Goal: Find specific page/section: Find specific page/section

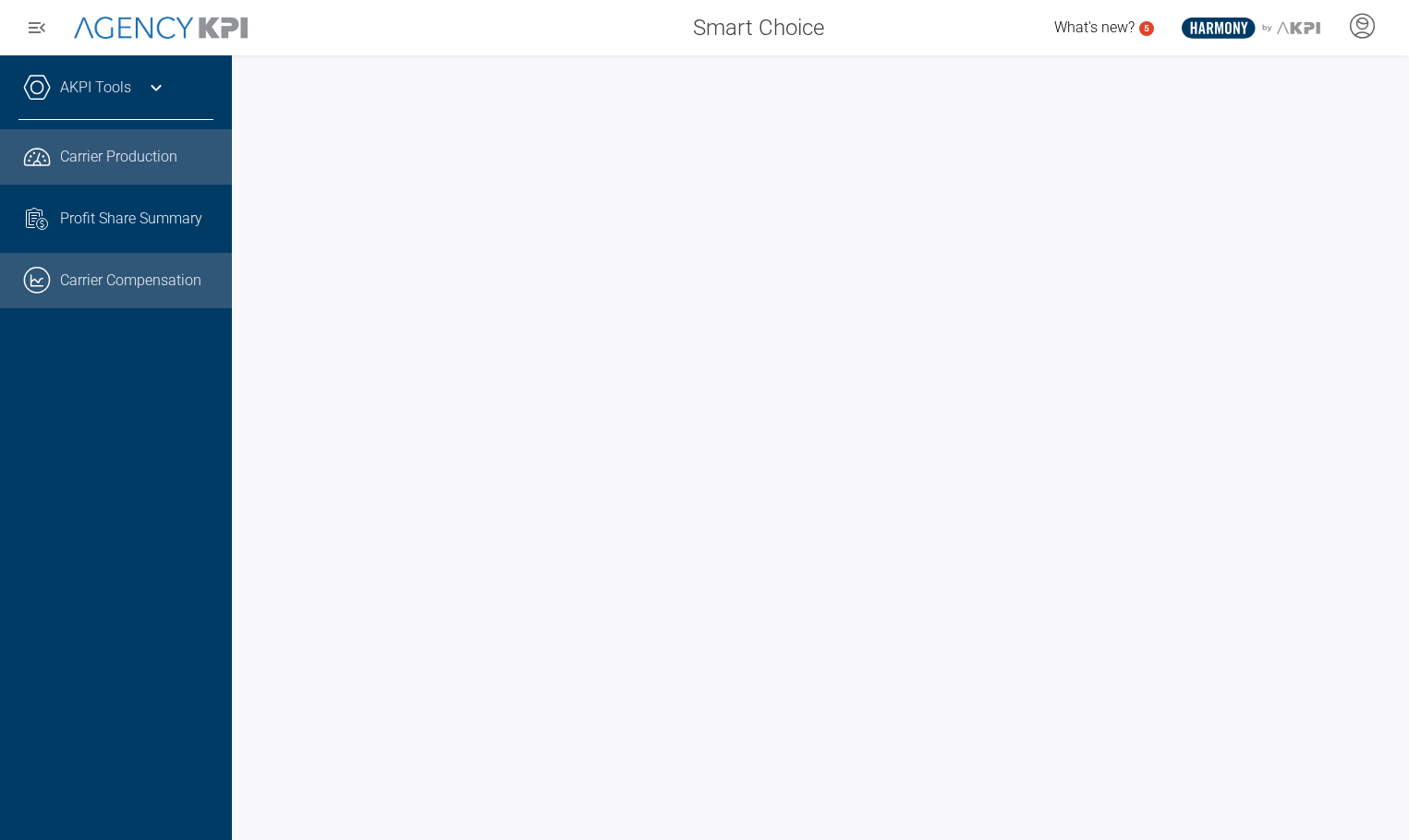
click at [116, 288] on link ".cls-1{fill:none;stroke:#221f20;stroke-linecap:round;stroke-linejoin:round;stro…" at bounding box center [116, 281] width 232 height 56
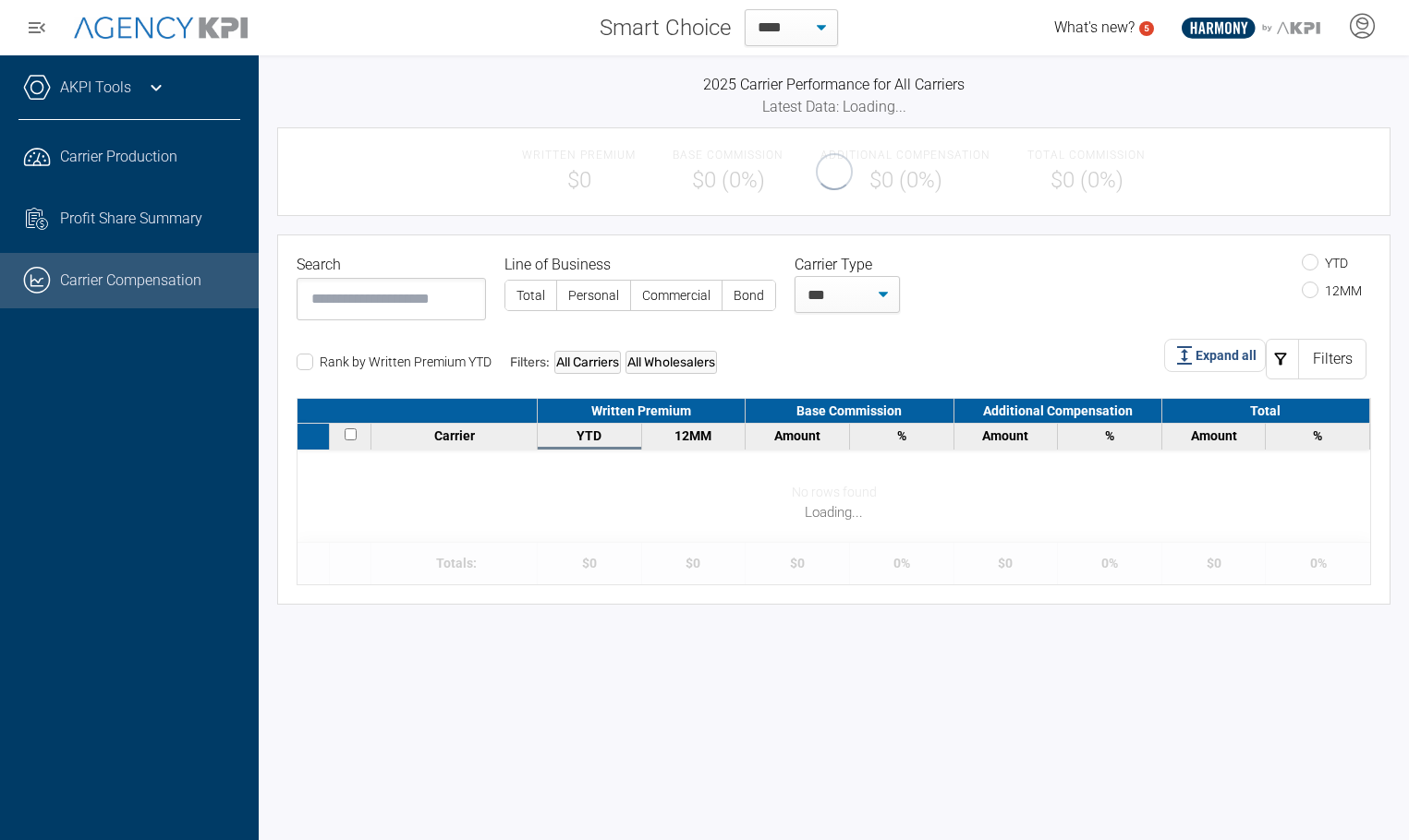
select select "**"
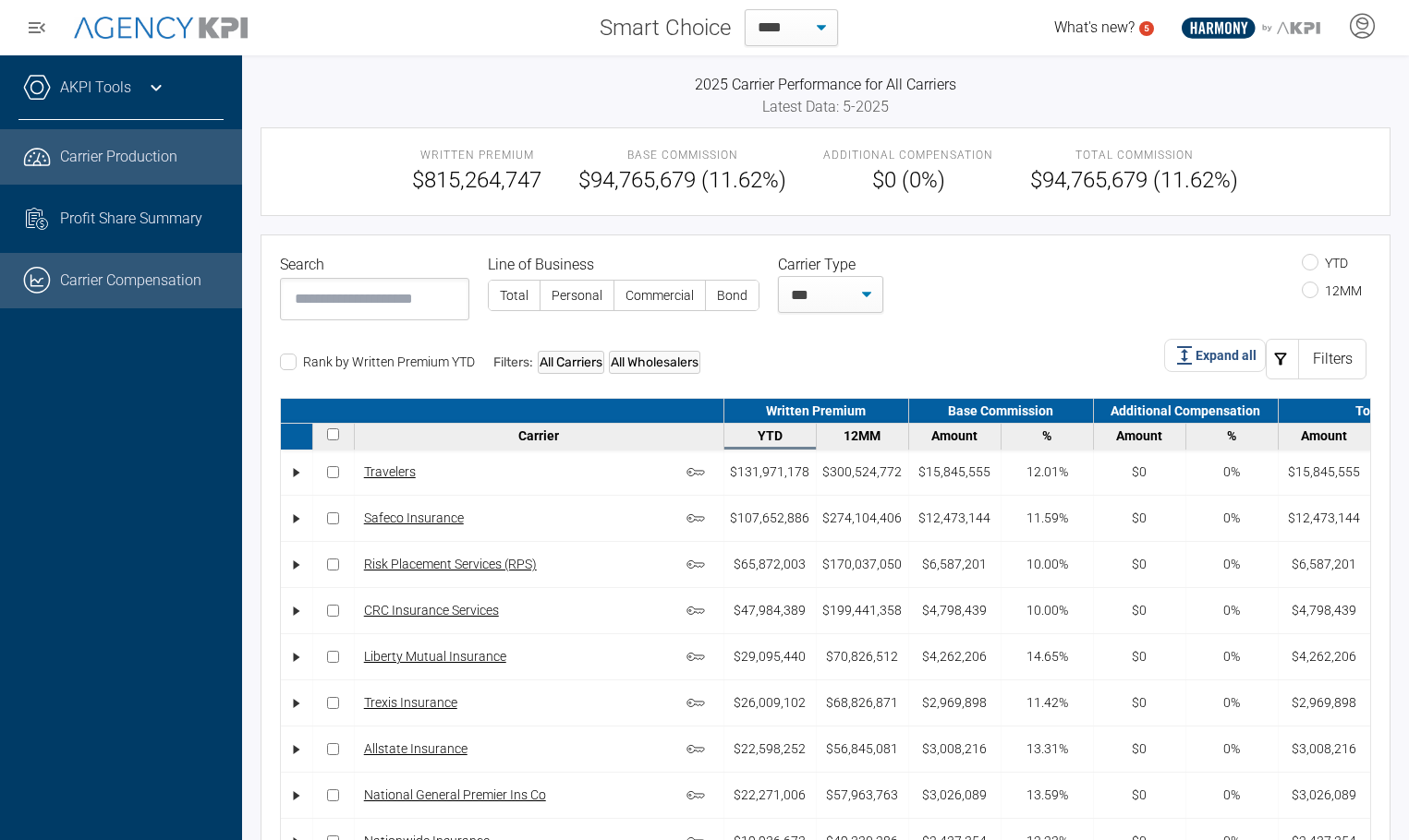
click at [100, 160] on span "Carrier Production" at bounding box center [119, 157] width 117 height 22
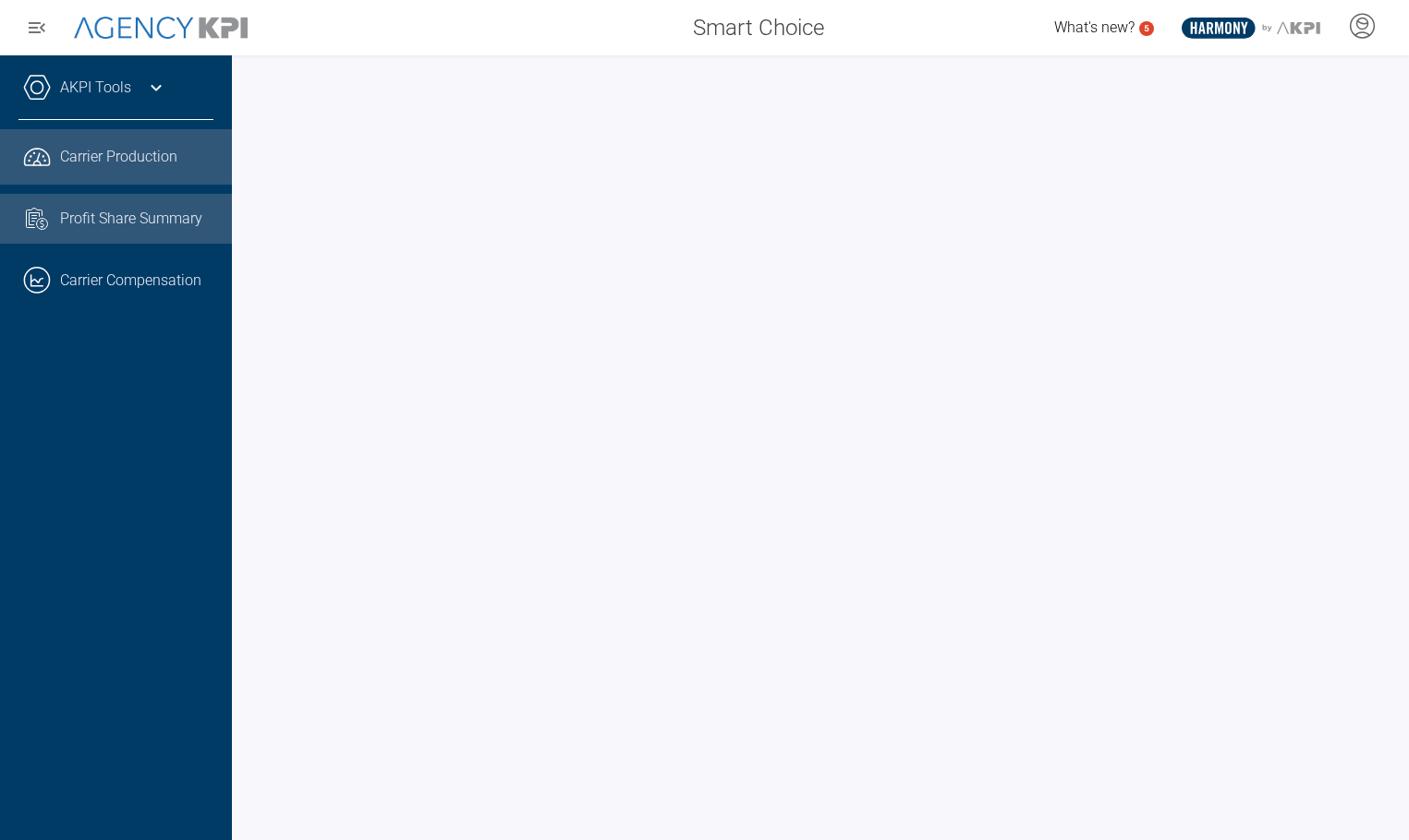
click at [103, 214] on span "Profit Share Summary" at bounding box center [131, 219] width 142 height 22
